Goal: Find specific page/section: Find specific page/section

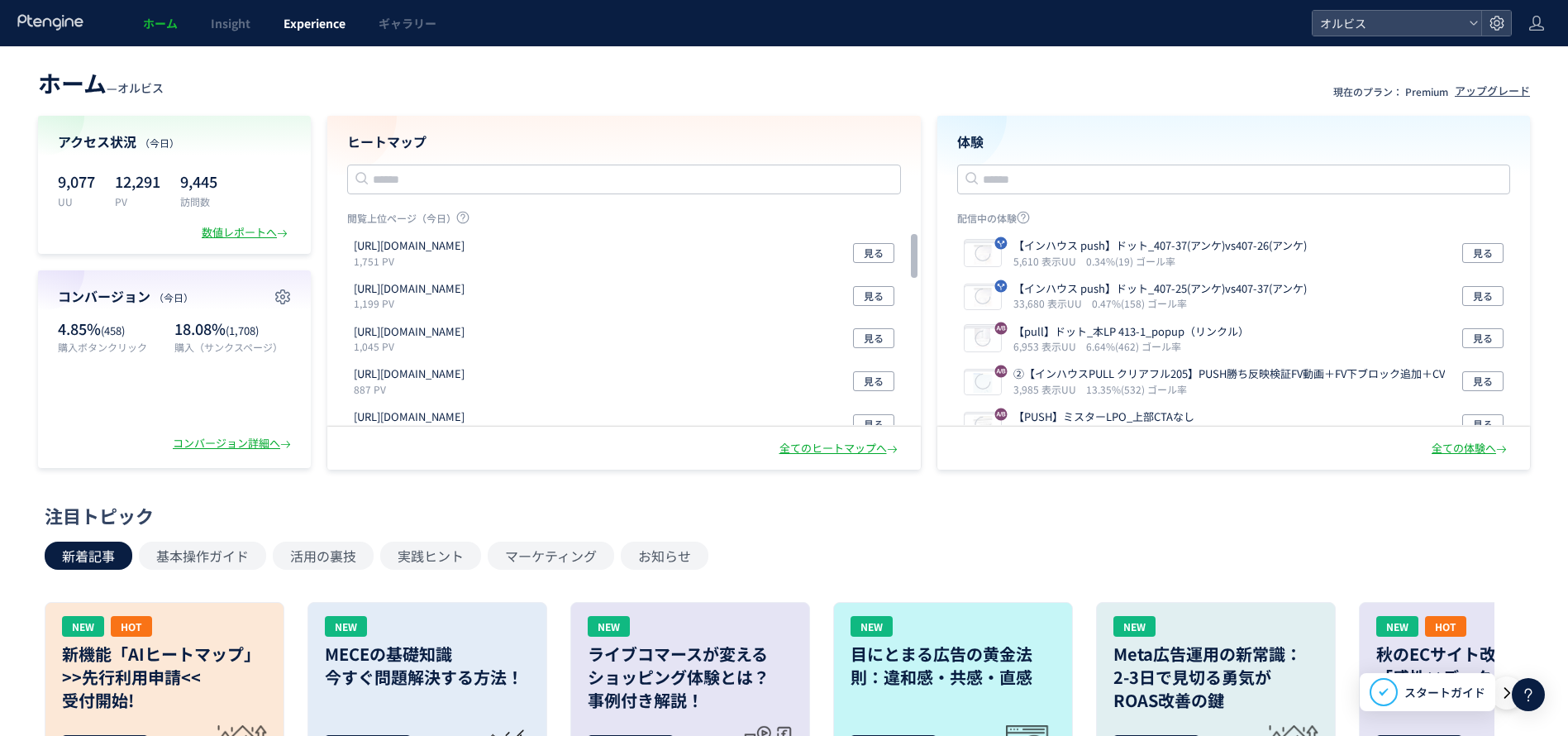
click at [294, 8] on link "Experience" at bounding box center [314, 23] width 95 height 46
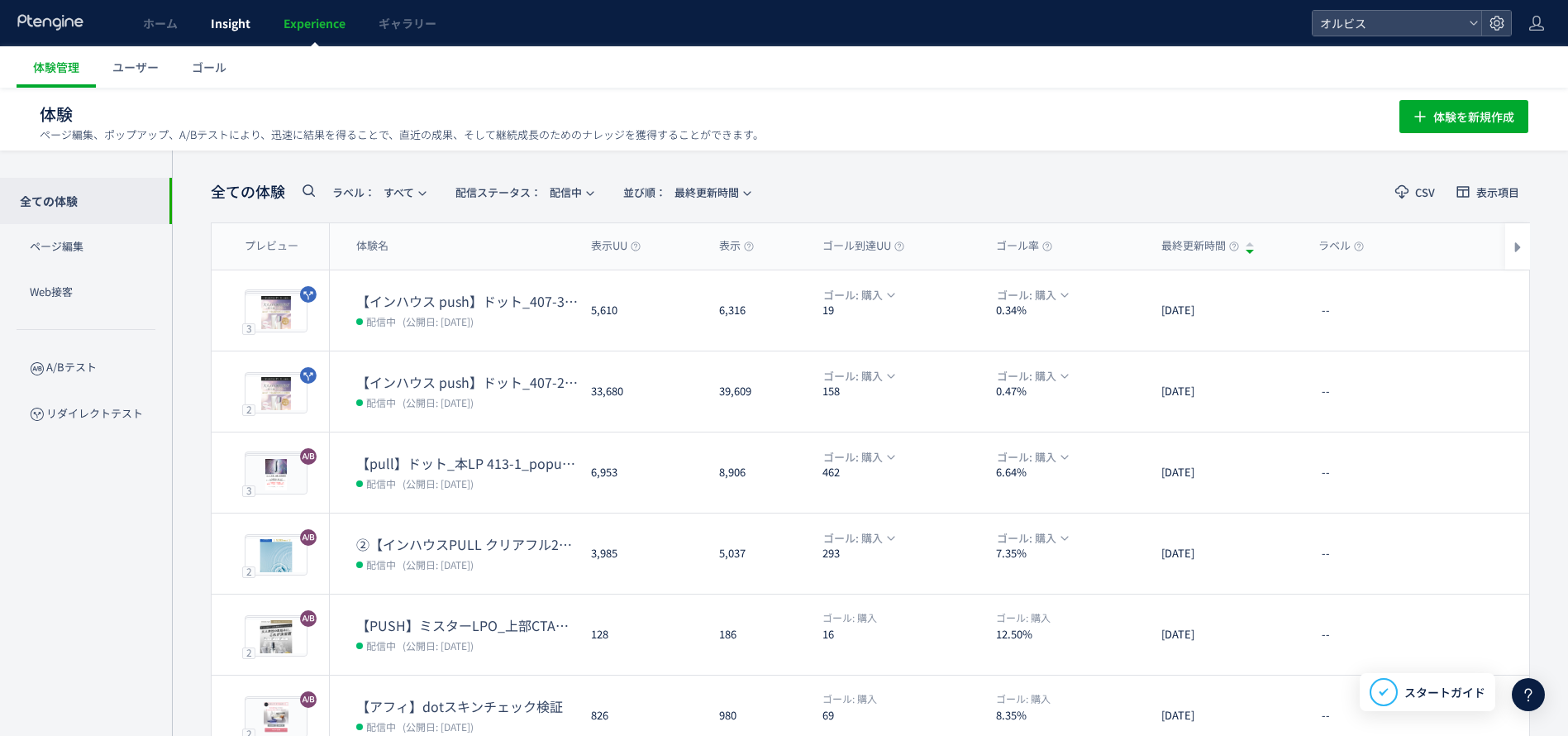
click at [239, 20] on span "Insight" at bounding box center [231, 24] width 40 height 17
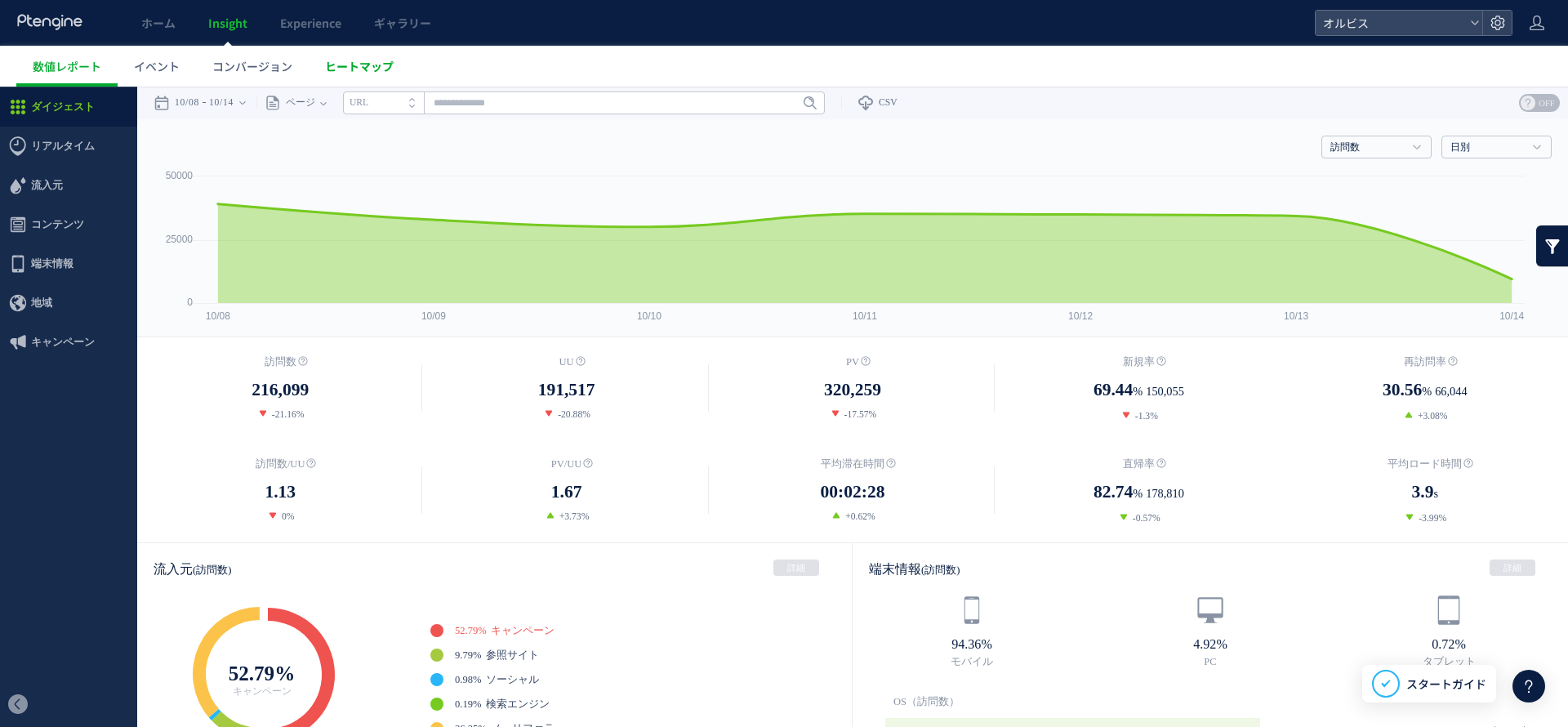
click at [347, 58] on span "ヒートマップ" at bounding box center [359, 66] width 68 height 17
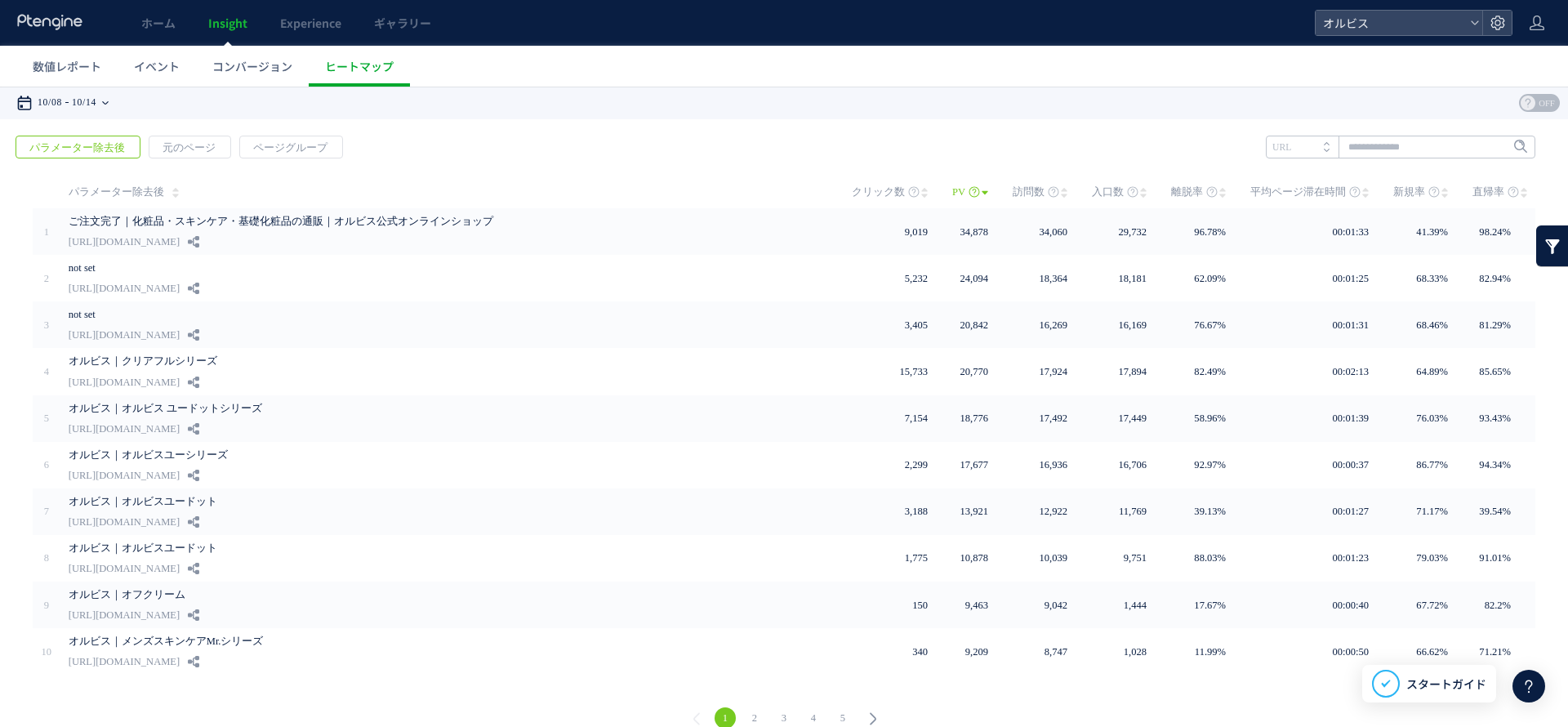
click at [96, 102] on time "10/14" at bounding box center [83, 103] width 24 height 33
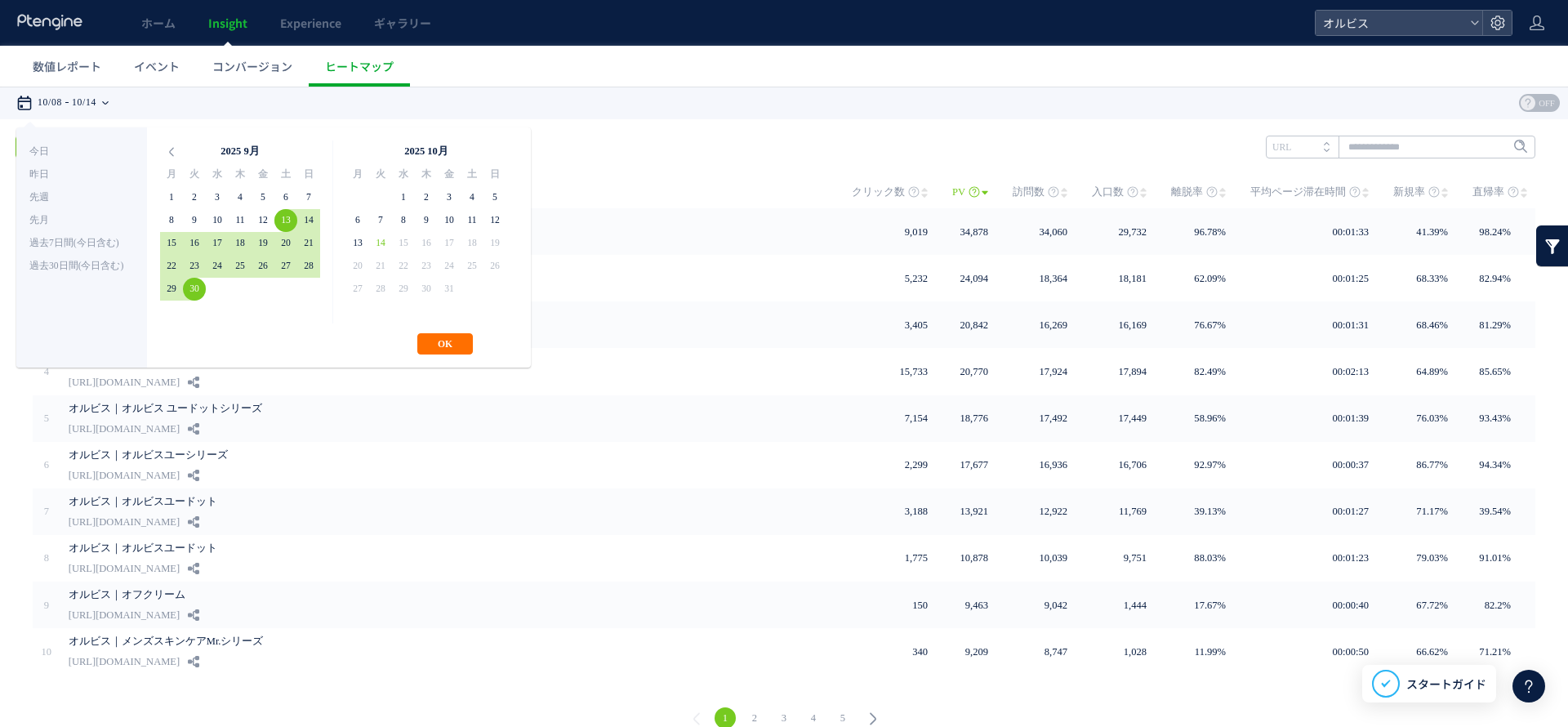
click at [445, 330] on div "**********" at bounding box center [274, 248] width 514 height 240
click at [426, 342] on button "OK" at bounding box center [445, 343] width 56 height 21
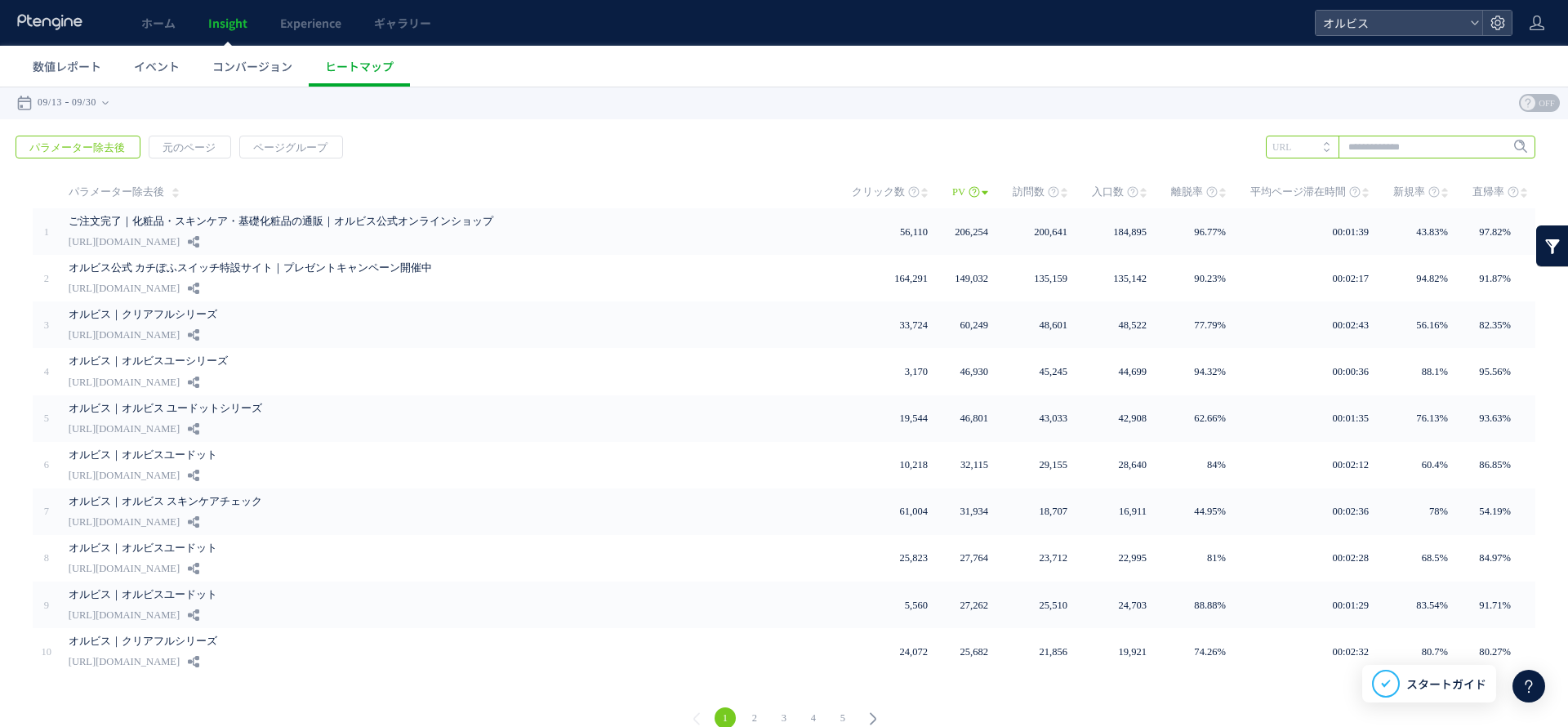
click at [1364, 150] on input "text" at bounding box center [1400, 146] width 270 height 23
type input "*"
type input "***"
click at [1505, 140] on span "Enter" at bounding box center [1515, 147] width 21 height 18
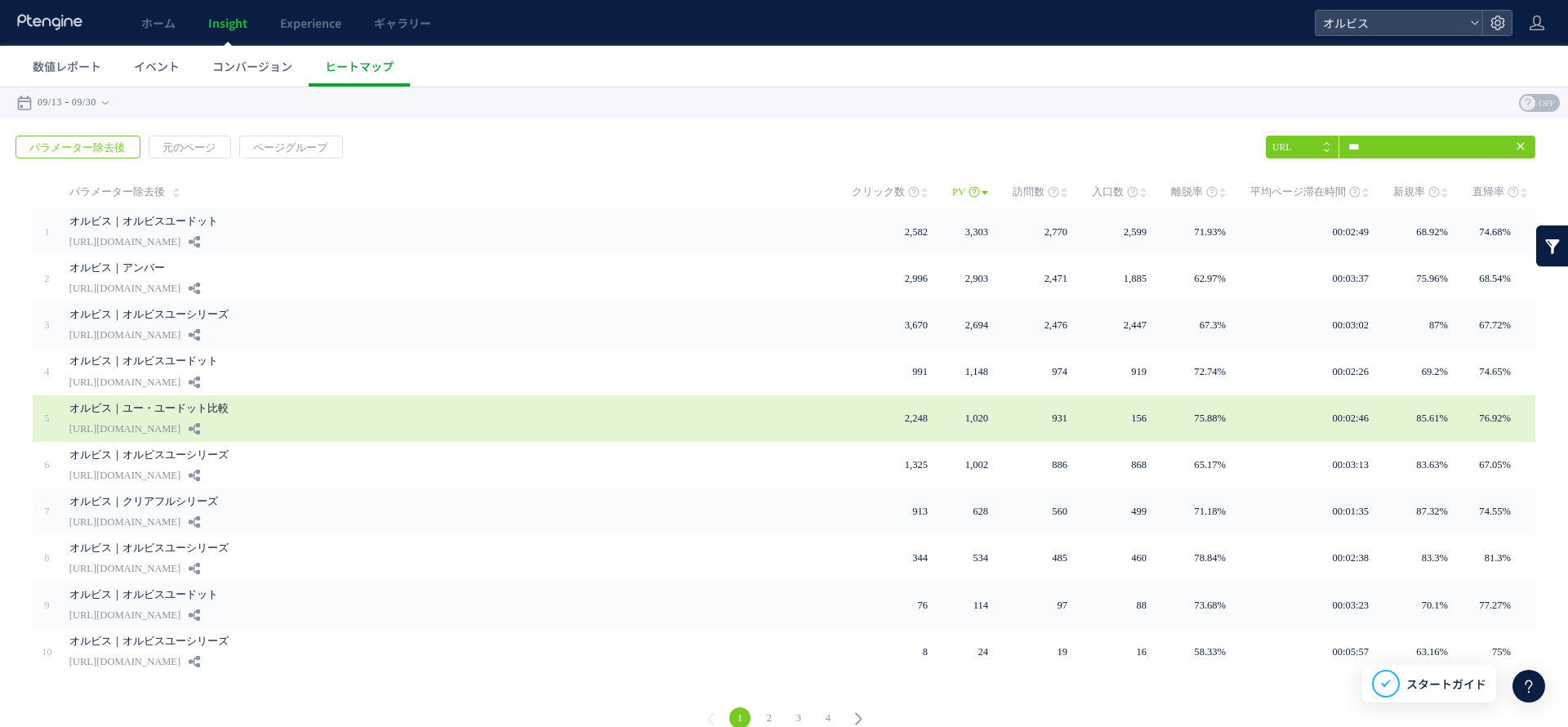
click at [408, 431] on div "オルビス｜ユー・ユードット比較 [URL][DOMAIN_NAME]" at bounding box center [449, 419] width 759 height 47
